Goal: Navigation & Orientation: Find specific page/section

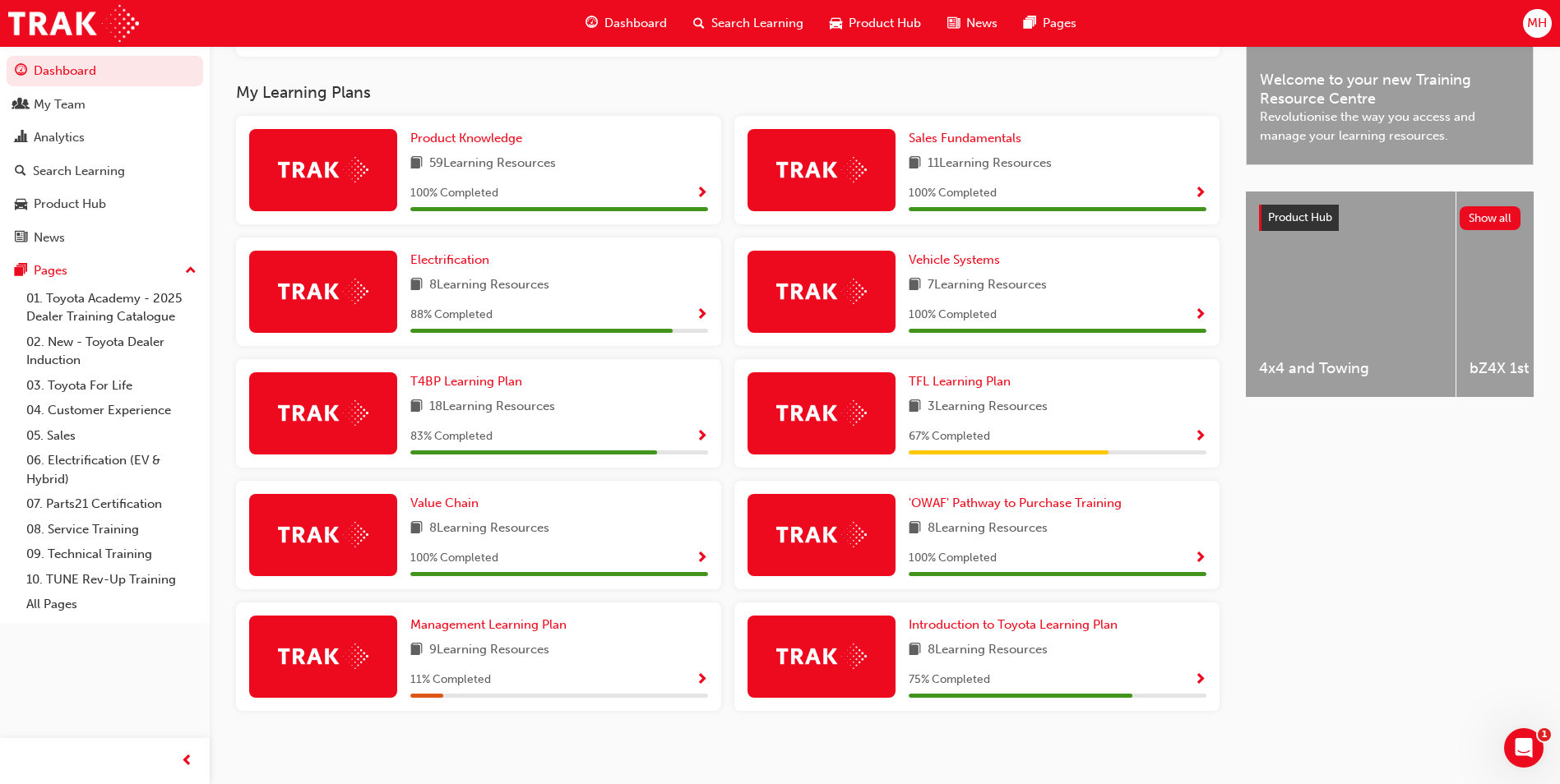
scroll to position [516, 0]
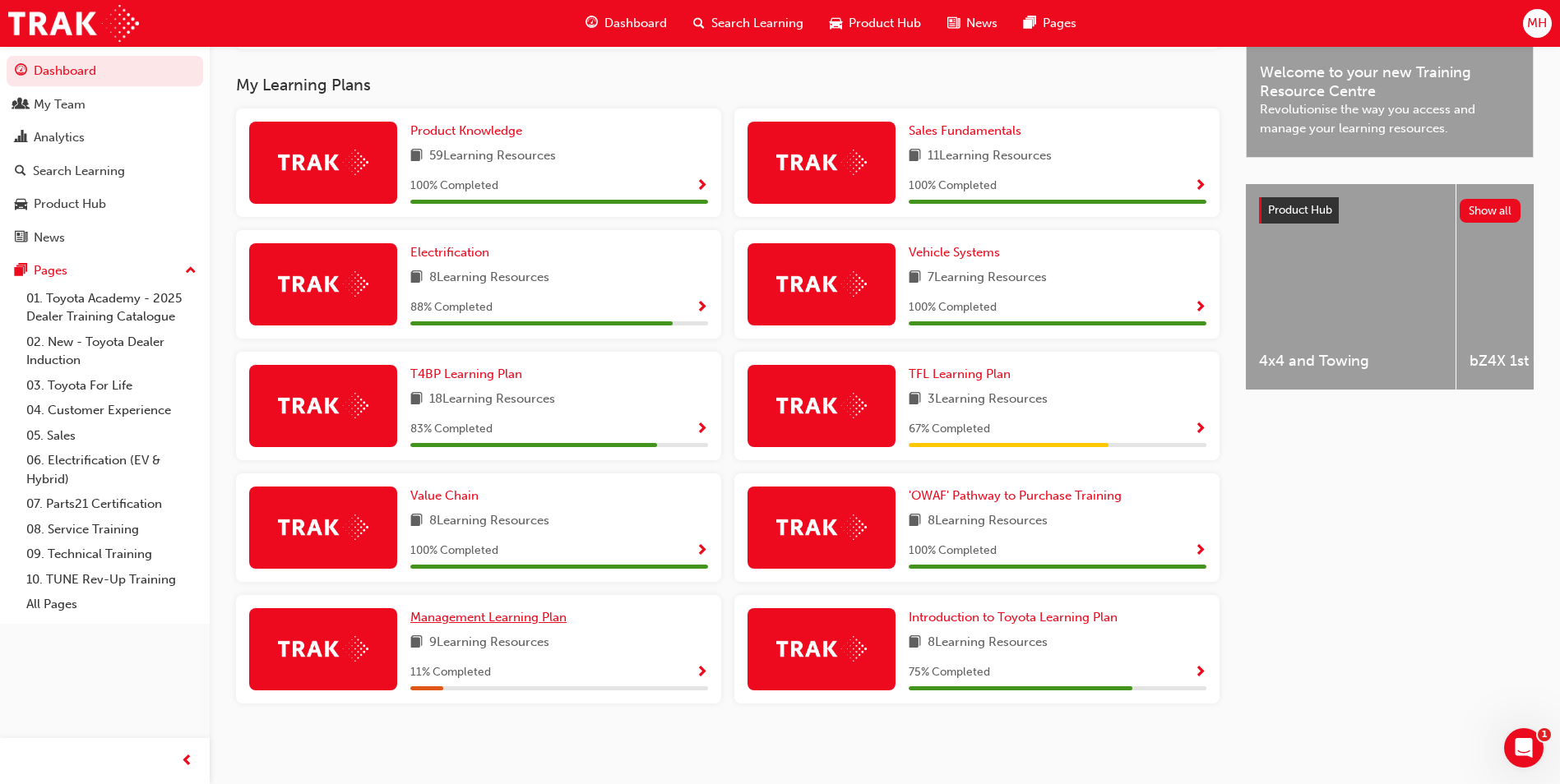
click at [504, 614] on span "Management Learning Plan" at bounding box center [488, 618] width 156 height 15
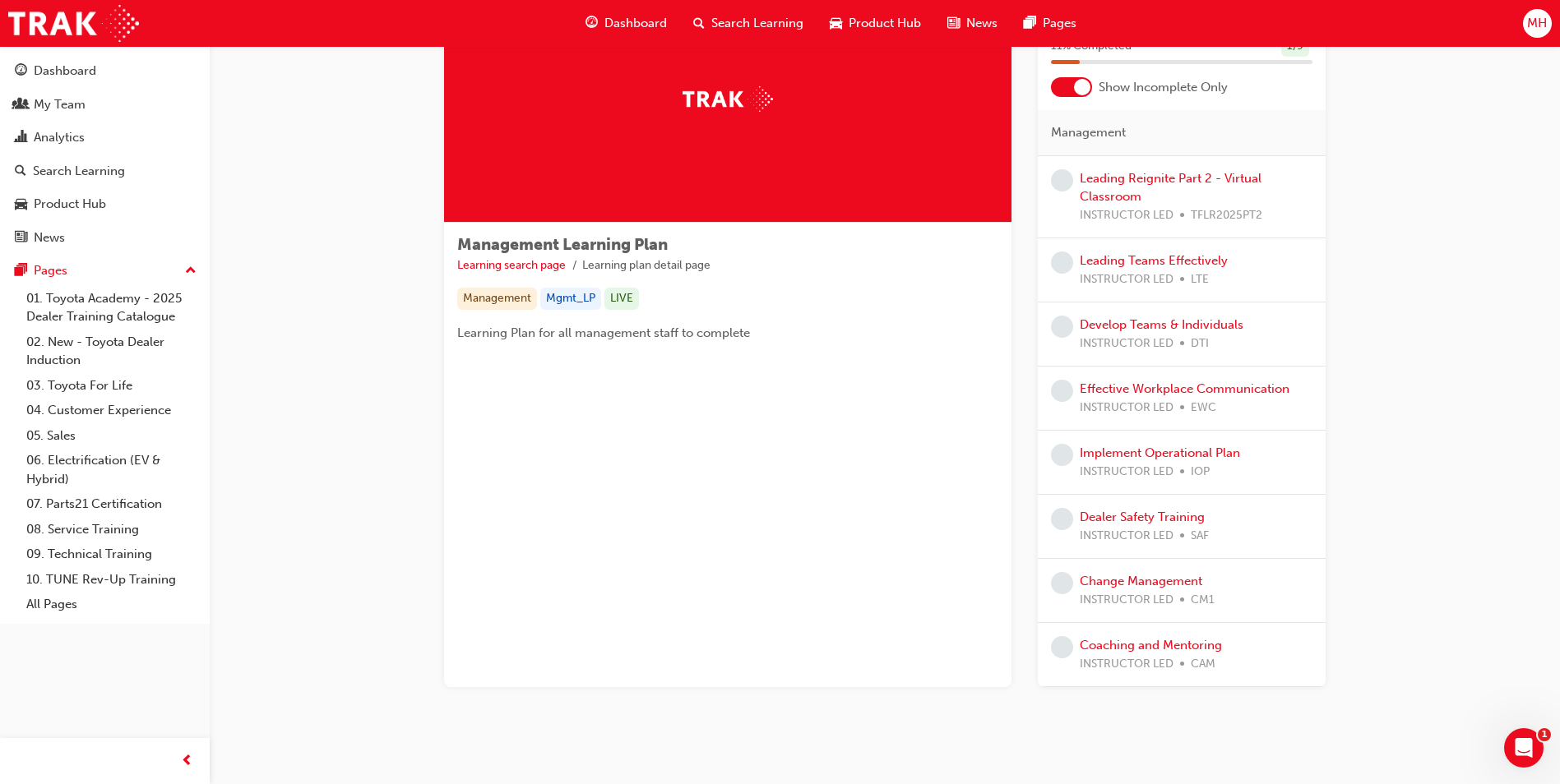
scroll to position [133, 0]
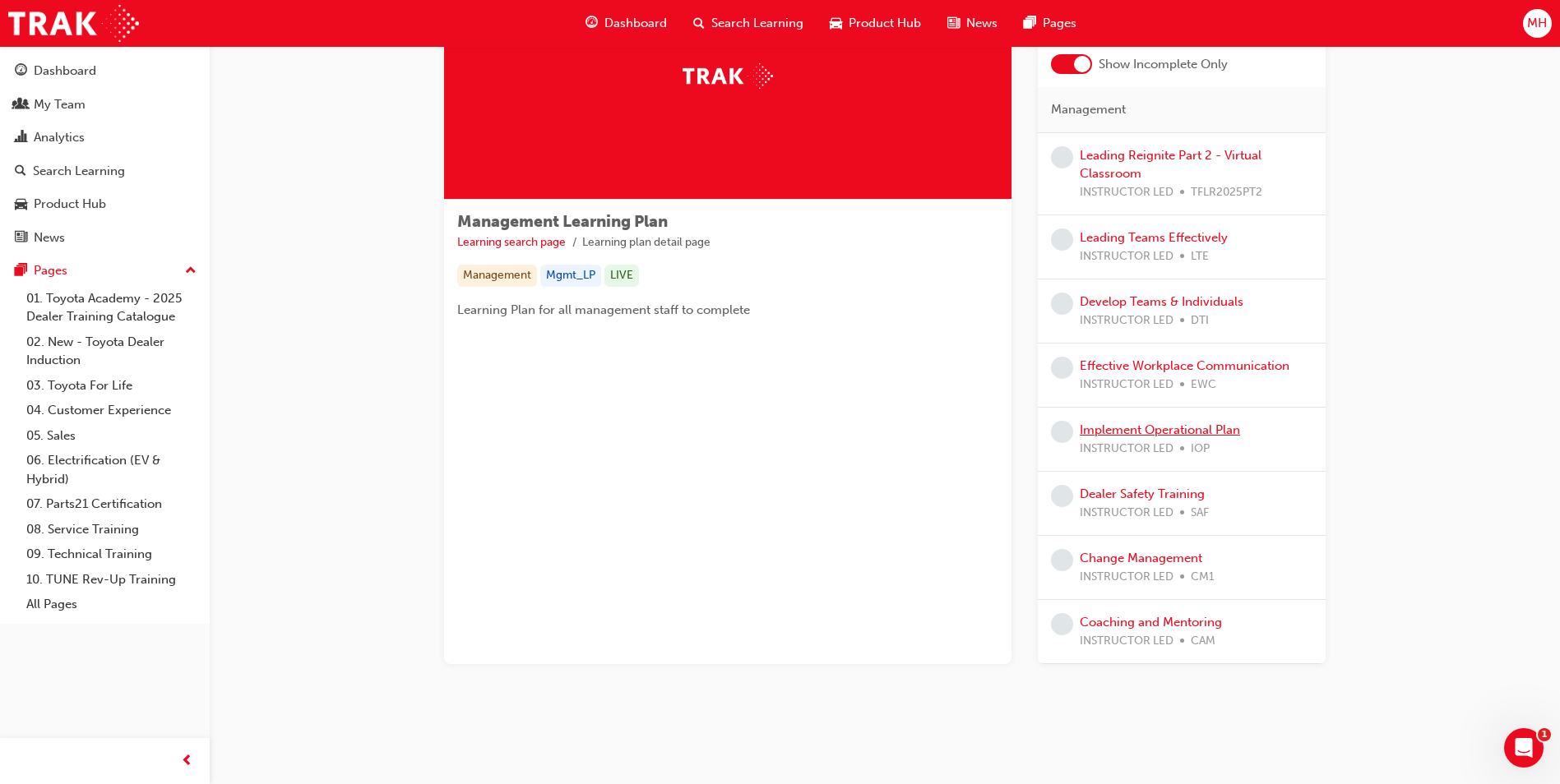
click at [1119, 437] on link "Implement Operational Plan" at bounding box center [1160, 430] width 160 height 15
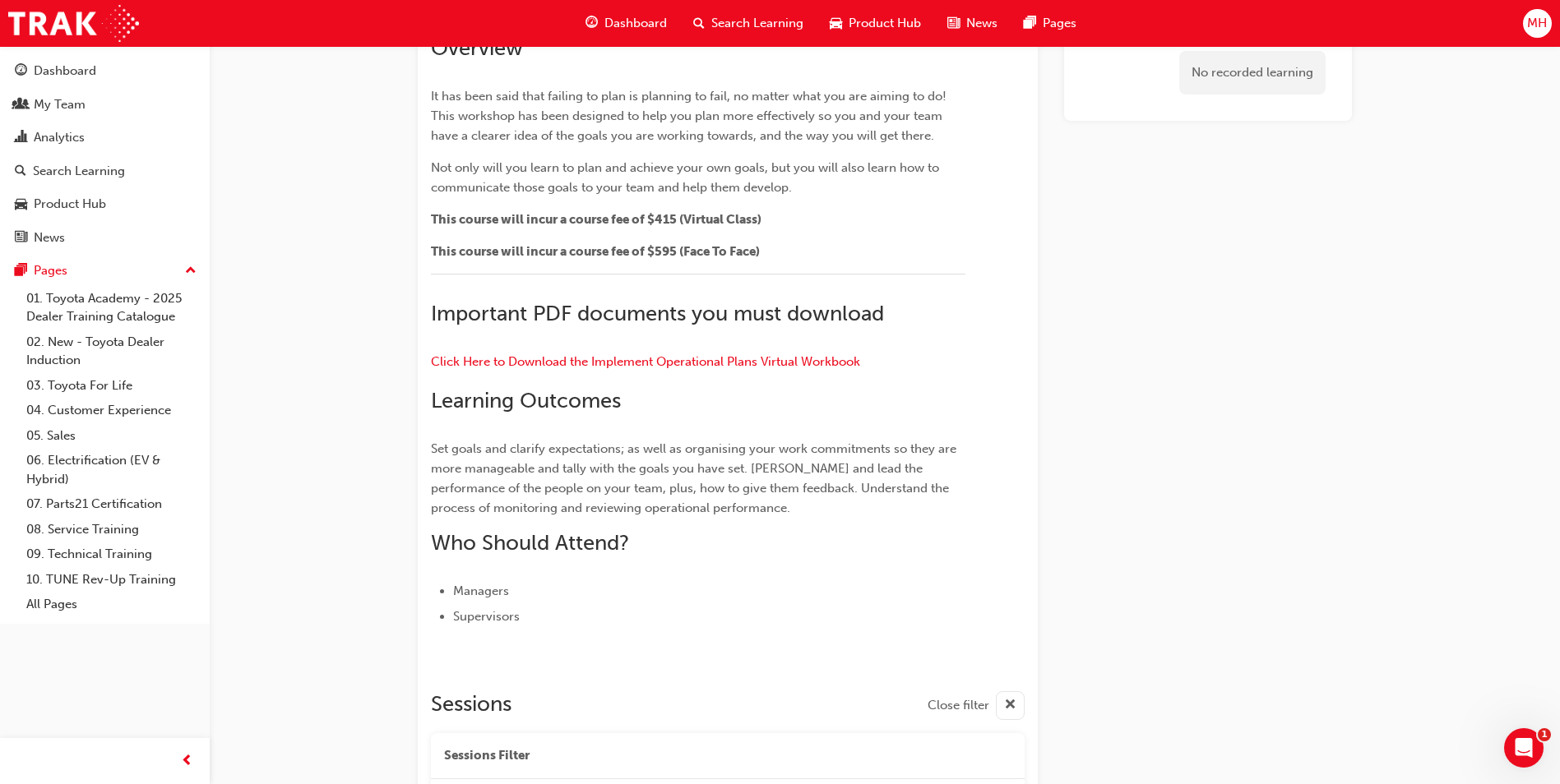
scroll to position [426, 0]
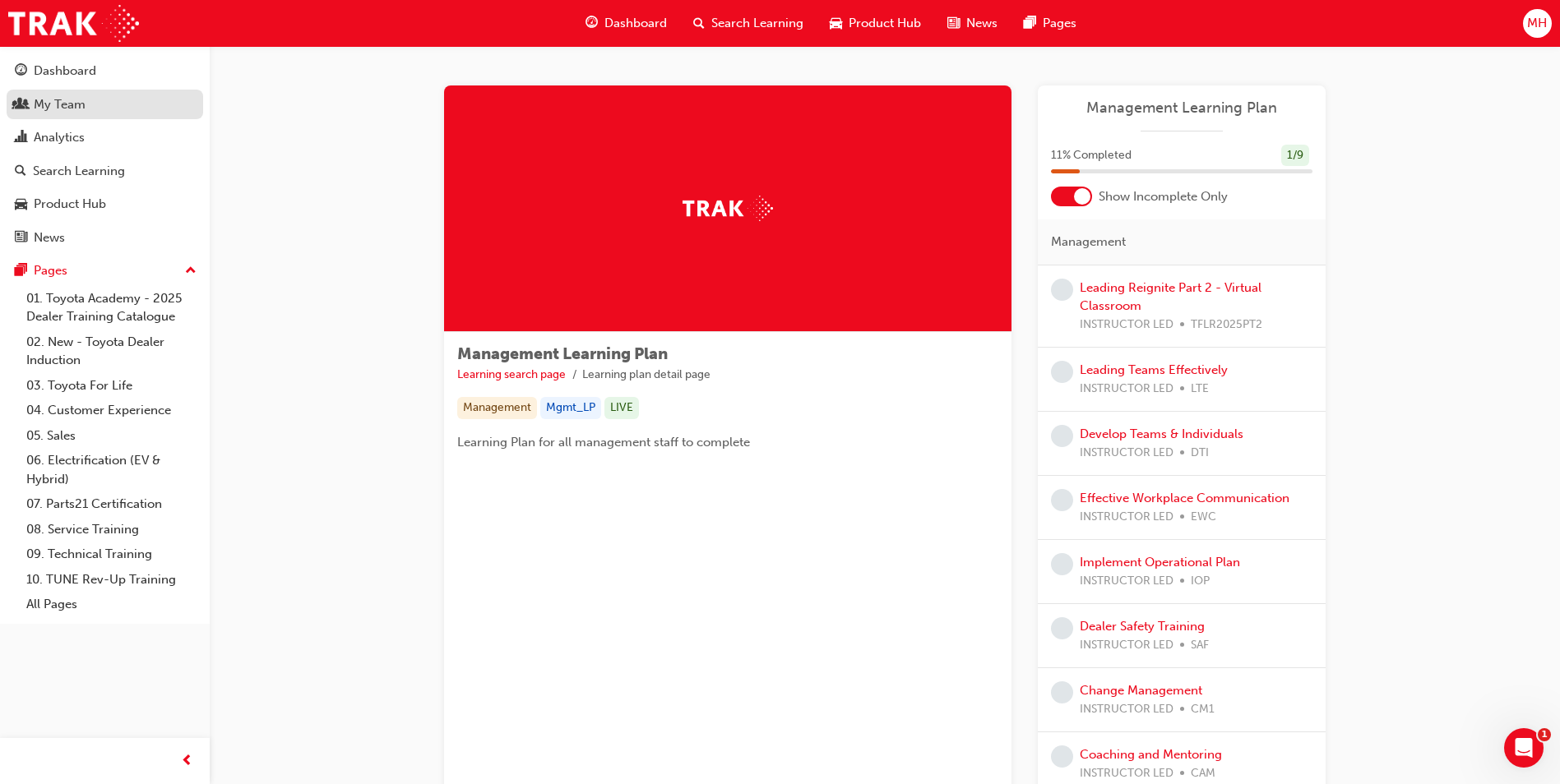
click at [82, 107] on div "My Team" at bounding box center [59, 105] width 52 height 19
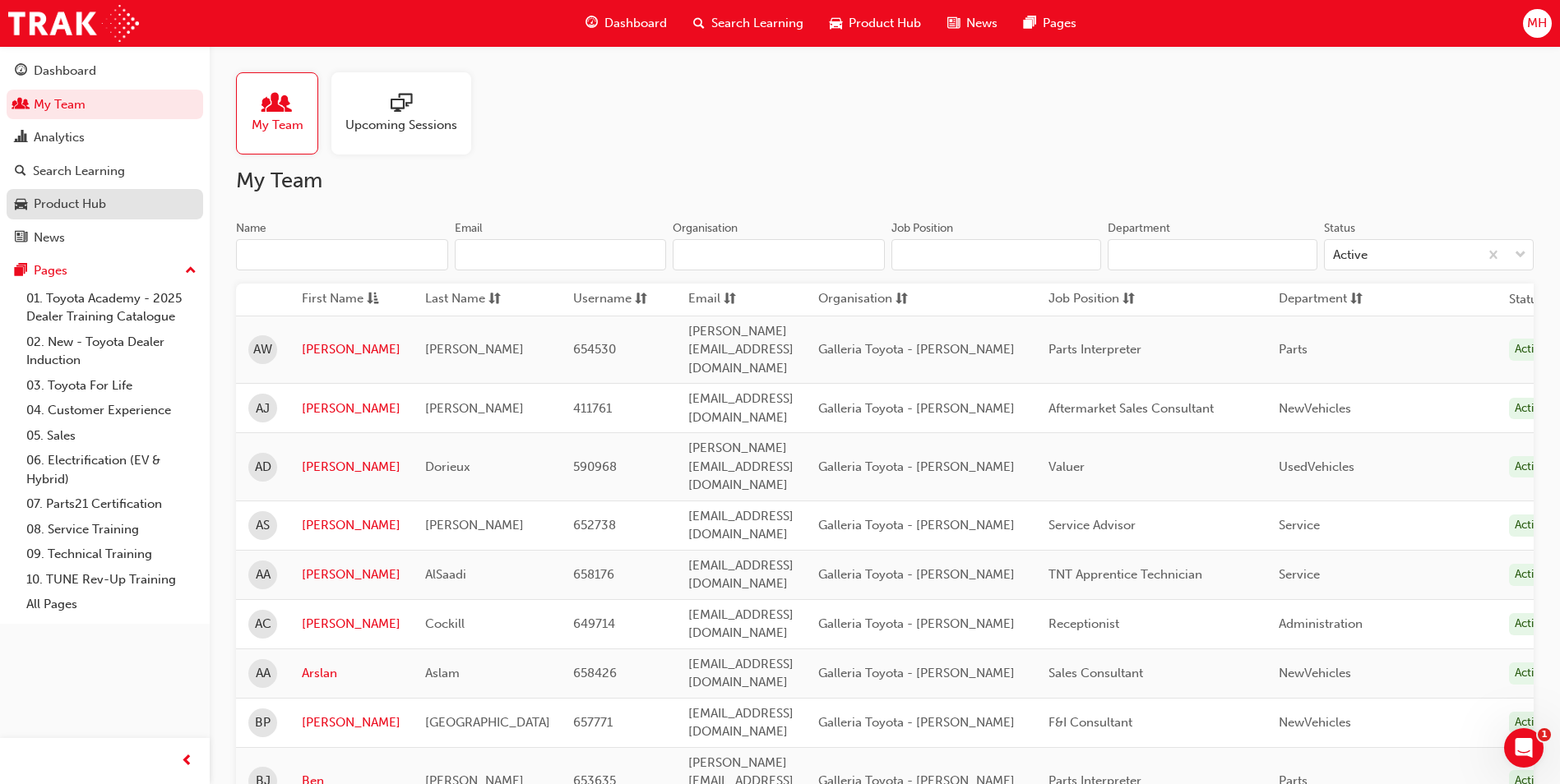
click at [58, 202] on div "Product Hub" at bounding box center [70, 204] width 73 height 19
